Goal: Task Accomplishment & Management: Complete application form

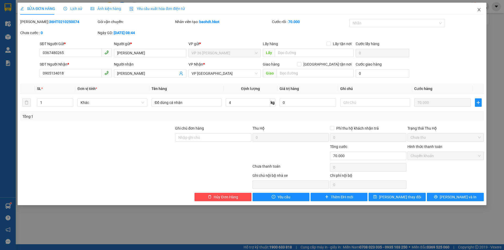
click at [483, 9] on span "Close" at bounding box center [479, 10] width 15 height 15
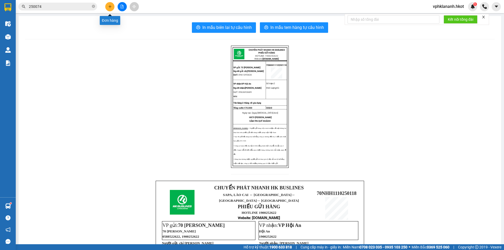
click at [113, 6] on button at bounding box center [109, 6] width 9 height 9
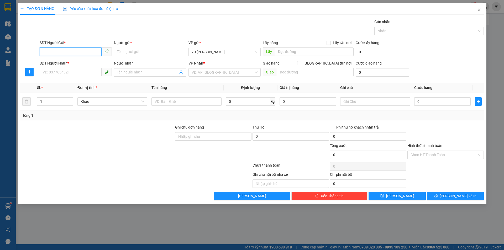
click at [71, 50] on input "SĐT Người Gửi *" at bounding box center [71, 52] width 62 height 8
click at [504, 135] on div "TẠO ĐƠN HÀNG Yêu cầu xuất hóa đơn điện tử Transit Pickup Surcharge Ids Transit …" at bounding box center [252, 125] width 504 height 250
click at [143, 50] on input "Người gửi *" at bounding box center [150, 52] width 72 height 8
click at [430, 103] on input "0" at bounding box center [442, 101] width 56 height 8
click at [178, 53] on input "0948" at bounding box center [150, 52] width 72 height 8
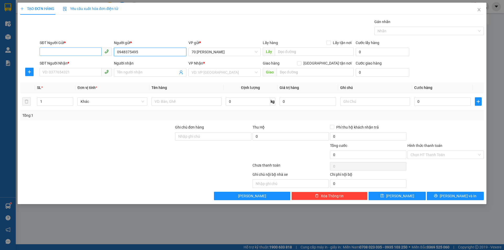
type input "0948375495"
click at [55, 52] on input "SĐT Người Gửi *" at bounding box center [71, 52] width 62 height 8
click at [162, 50] on input "0948375495" at bounding box center [150, 52] width 72 height 8
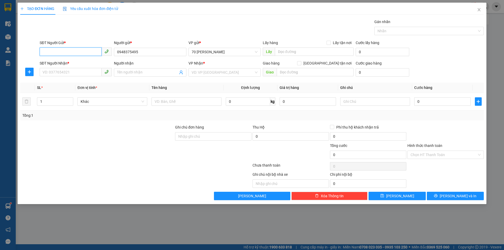
click at [68, 50] on input "SĐT Người Gửi *" at bounding box center [71, 52] width 62 height 8
paste input "0948375495"
type input "0948375495"
click at [130, 52] on input "0948375495" at bounding box center [150, 52] width 72 height 8
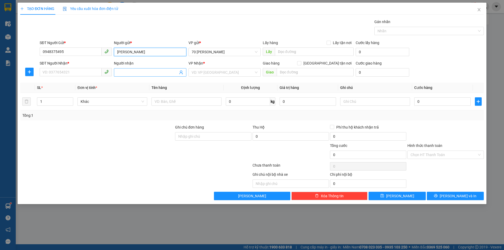
type input "[PERSON_NAME]"
click at [131, 69] on span at bounding box center [150, 72] width 72 height 8
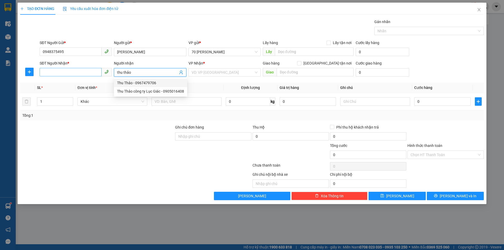
type input "thu thảo"
click at [54, 73] on input "SĐT Người Nhận *" at bounding box center [71, 72] width 62 height 8
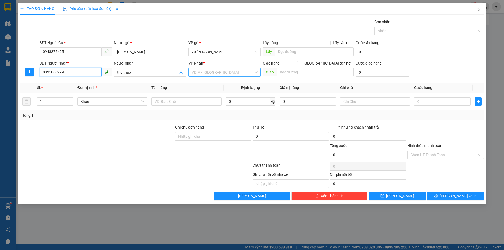
type input "0335868299"
click at [219, 74] on input "search" at bounding box center [223, 73] width 62 height 8
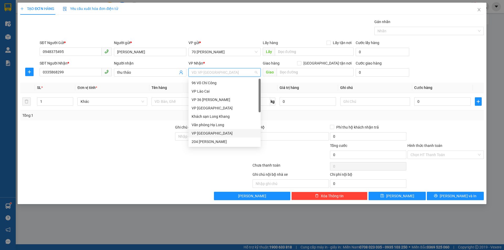
click at [214, 131] on div "VP [GEOGRAPHIC_DATA]" at bounding box center [225, 133] width 66 height 6
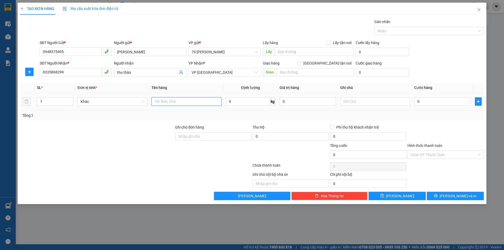
click at [183, 104] on input "text" at bounding box center [186, 101] width 70 height 8
type input "d"
type input "đông lạnh"
click at [237, 98] on input "0" at bounding box center [248, 101] width 44 height 8
type input "3"
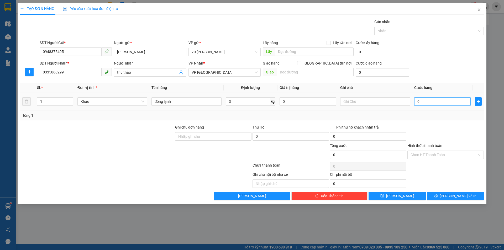
click at [424, 101] on input "0" at bounding box center [442, 101] width 56 height 8
click at [378, 100] on input "text" at bounding box center [375, 101] width 70 height 8
type input "70"
click at [360, 117] on div "Tổng: 1" at bounding box center [251, 116] width 459 height 6
click at [367, 103] on input "70" at bounding box center [375, 101] width 70 height 8
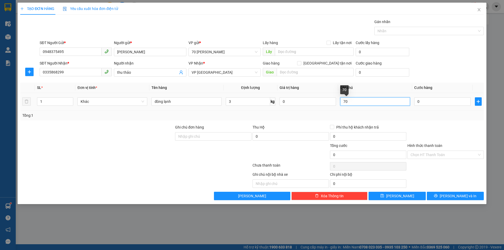
click at [367, 103] on input "70" at bounding box center [375, 101] width 70 height 8
click at [437, 101] on input "0" at bounding box center [442, 101] width 56 height 8
type input "7"
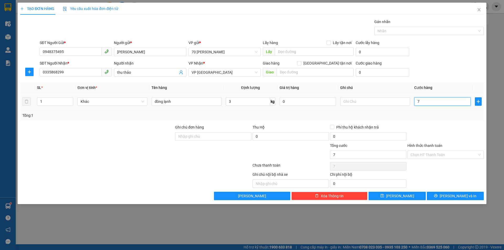
type input "70"
type input "70.000"
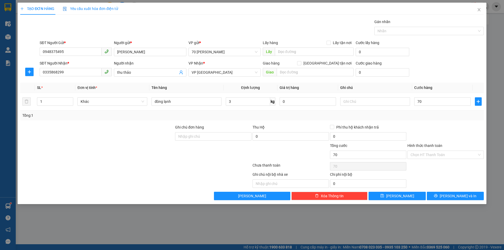
type input "70.000"
click at [373, 113] on div "Tổng: 1" at bounding box center [251, 116] width 459 height 6
click at [334, 125] on span "Phí thu hộ khách nhận trả" at bounding box center [357, 127] width 47 height 6
click at [334, 125] on input "Phí thu hộ khách nhận trả" at bounding box center [332, 127] width 4 height 4
checkbox input "true"
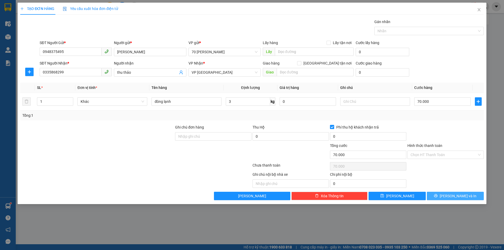
click at [440, 194] on button "[PERSON_NAME] và In" at bounding box center [455, 196] width 57 height 8
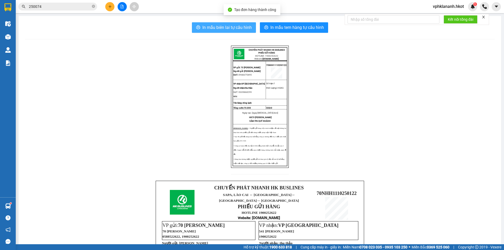
click at [229, 26] on span "In mẫu biên lai tự cấu hình" at bounding box center [226, 27] width 49 height 7
